Goal: Task Accomplishment & Management: Complete application form

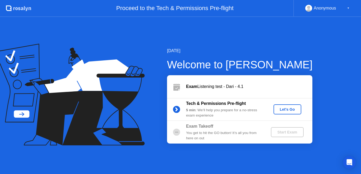
click at [290, 110] on div "Let's Go" at bounding box center [288, 109] width 24 height 4
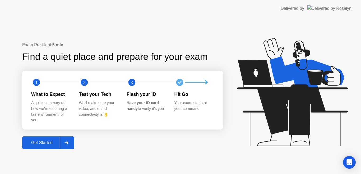
click at [47, 142] on div "Get Started" at bounding box center [42, 142] width 36 height 5
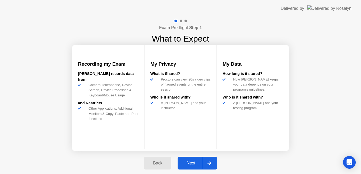
click at [193, 171] on div "Back Next" at bounding box center [180, 163] width 79 height 24
click at [192, 164] on div "Next" at bounding box center [191, 163] width 24 height 5
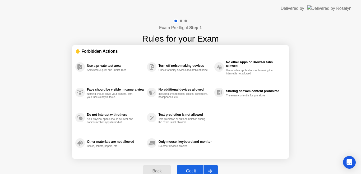
click at [192, 170] on div "Got it" at bounding box center [191, 171] width 25 height 5
select select "**********"
select select "*******"
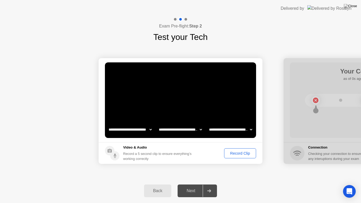
click at [236, 154] on div "Record Clip" at bounding box center [240, 153] width 28 height 4
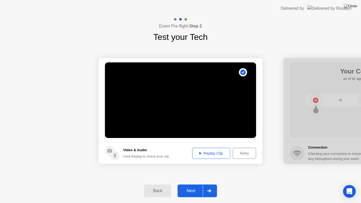
click at [195, 174] on div "Next" at bounding box center [191, 191] width 24 height 5
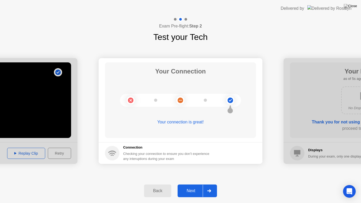
click at [195, 174] on div "Next" at bounding box center [191, 191] width 24 height 5
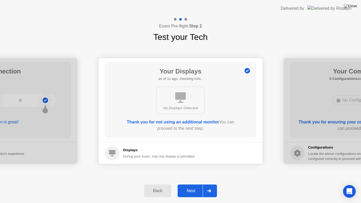
click at [195, 174] on div "Next" at bounding box center [191, 191] width 24 height 5
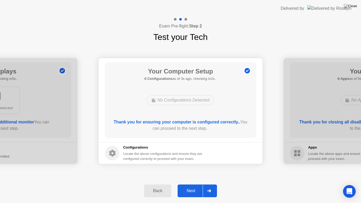
click at [193, 174] on div "Next" at bounding box center [191, 191] width 24 height 5
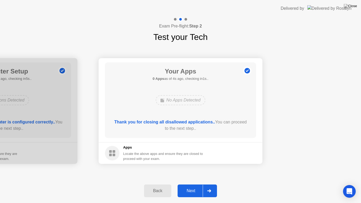
click at [191, 174] on div "Next" at bounding box center [191, 191] width 24 height 5
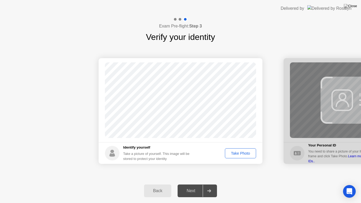
click at [236, 152] on div "Take Photo" at bounding box center [241, 153] width 28 height 4
click at [191, 174] on div "Next" at bounding box center [191, 191] width 24 height 5
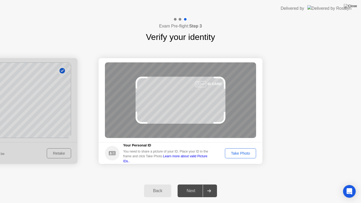
click at [238, 151] on div "Take Photo" at bounding box center [241, 153] width 28 height 4
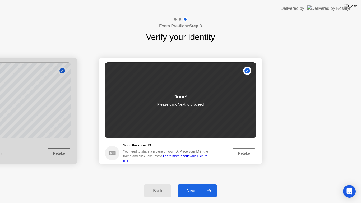
click at [193, 174] on div "Next" at bounding box center [191, 191] width 24 height 5
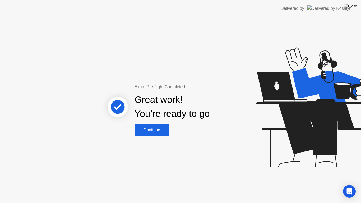
click at [157, 130] on div "Continue" at bounding box center [151, 130] width 31 height 5
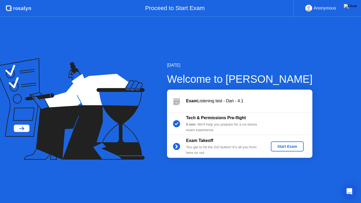
click at [288, 145] on div "Start Exam" at bounding box center [287, 146] width 28 height 4
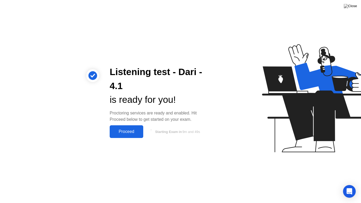
click at [130, 131] on div "Proceed" at bounding box center [126, 131] width 30 height 5
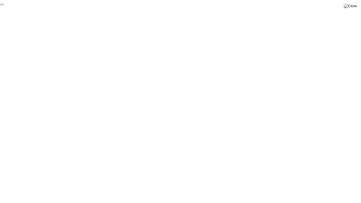
click div "End Proctoring Session"
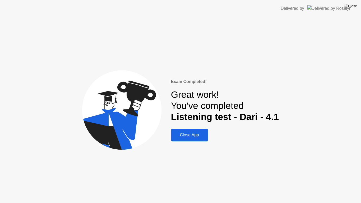
click at [188, 135] on div "Close App" at bounding box center [190, 135] width 34 height 5
